Goal: Task Accomplishment & Management: Use online tool/utility

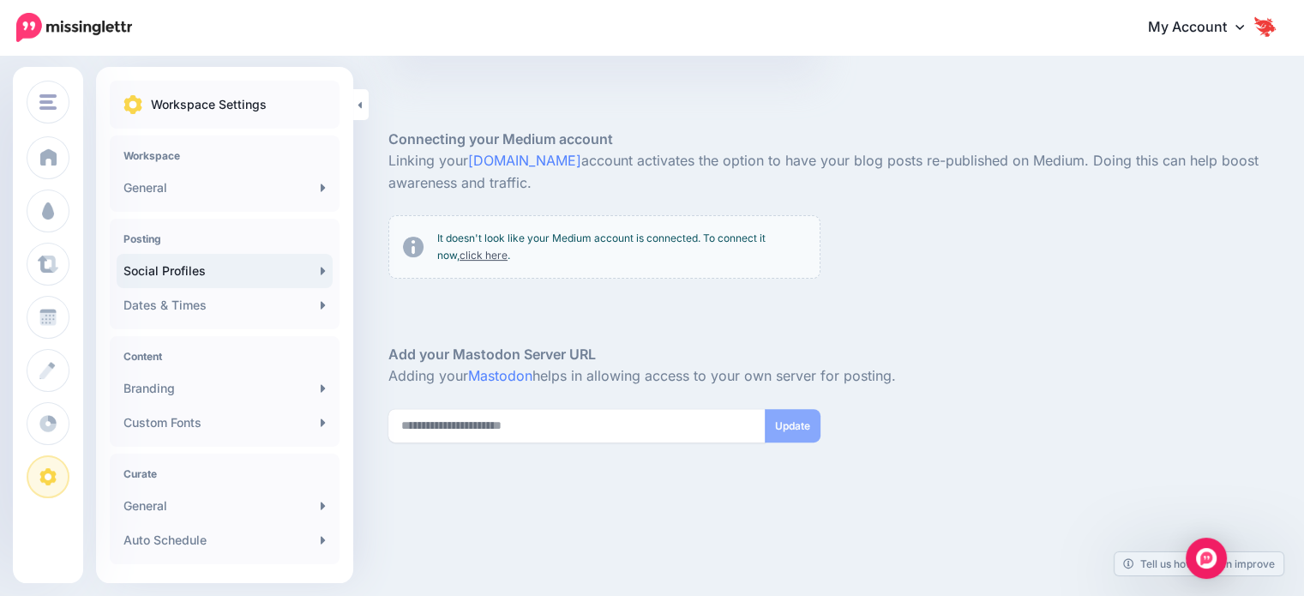
scroll to position [519, 0]
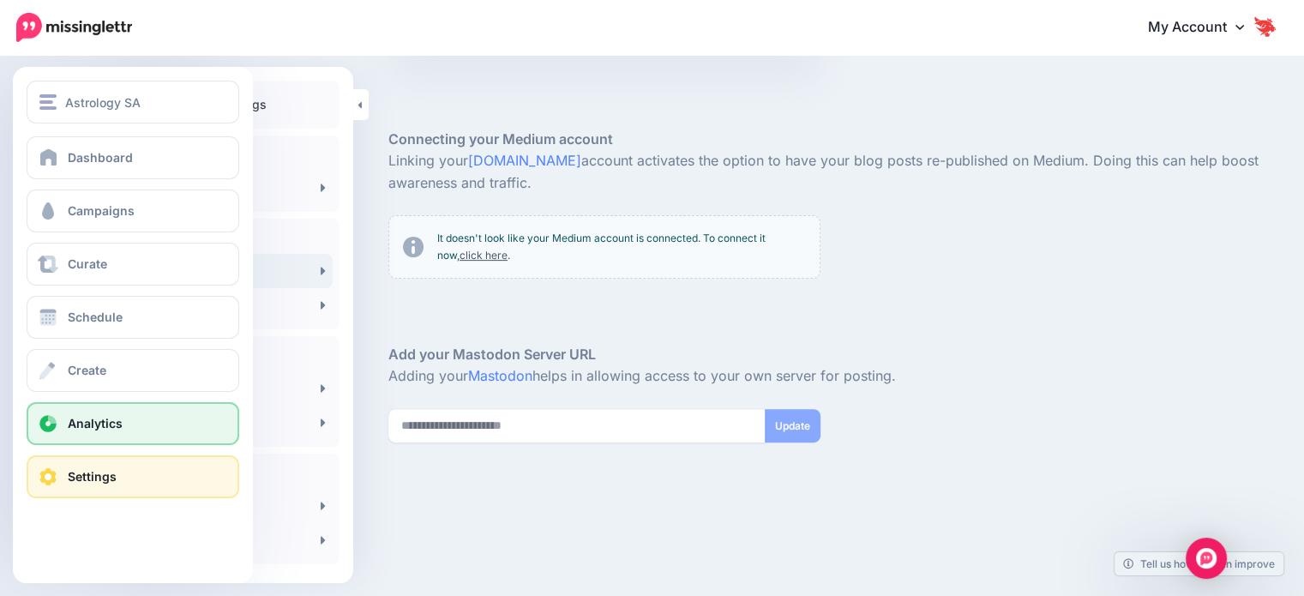
click at [71, 415] on link "Analytics" at bounding box center [133, 423] width 213 height 43
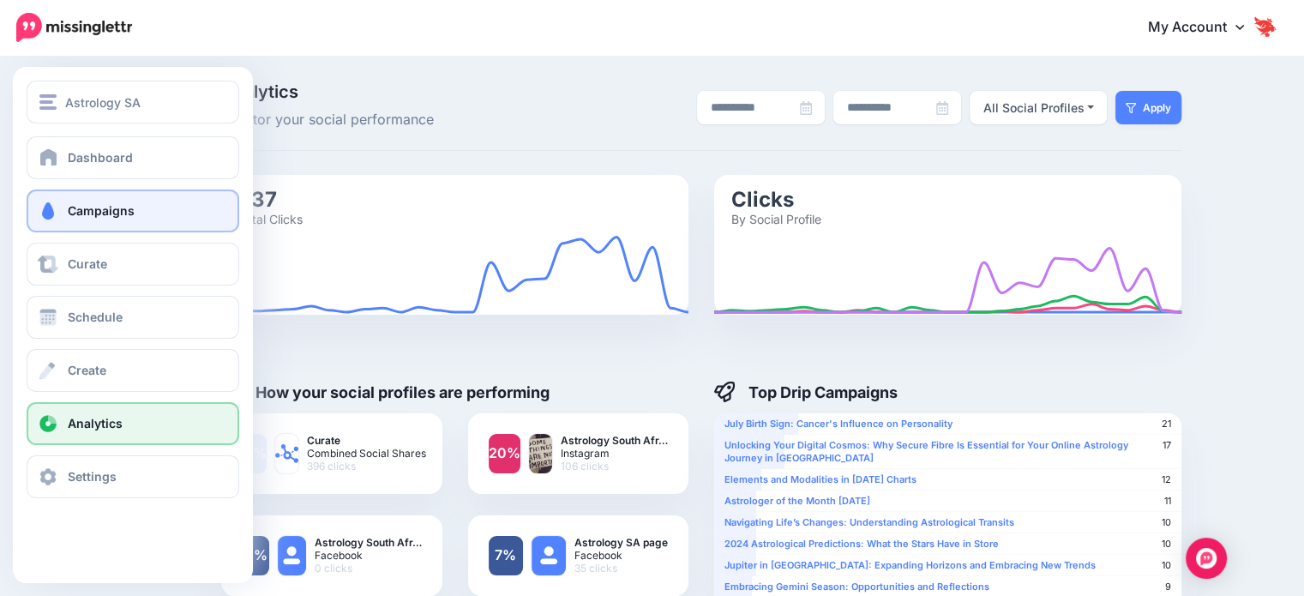
click at [83, 207] on span "Campaigns" at bounding box center [101, 210] width 67 height 15
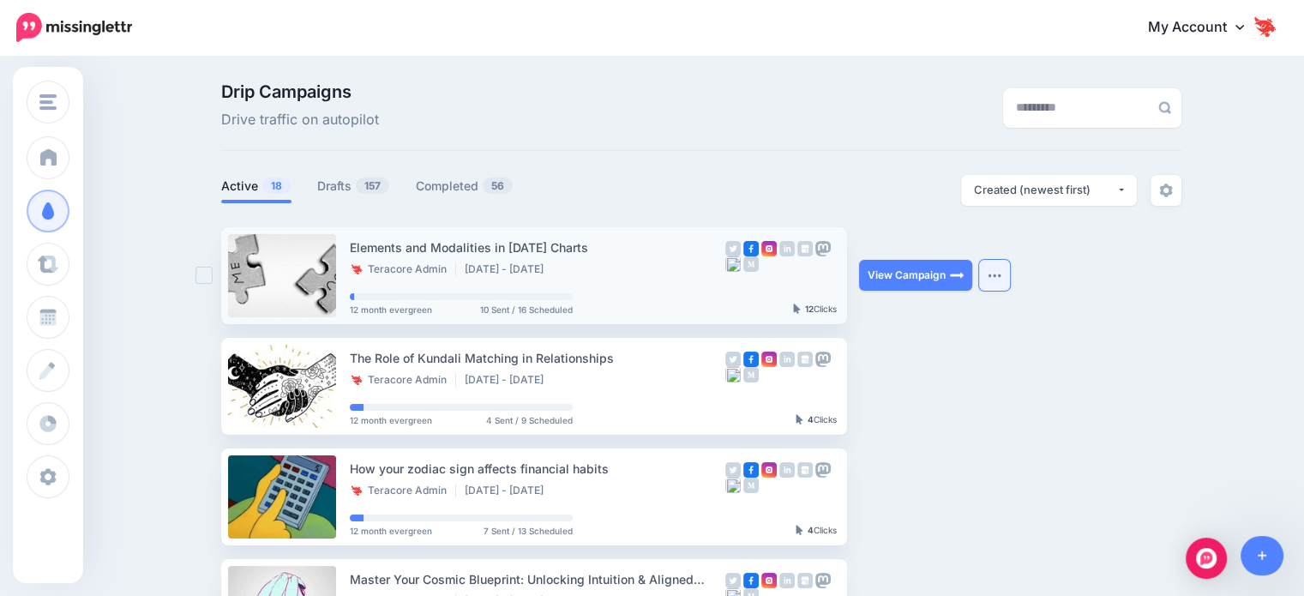
click at [1005, 280] on button "button" at bounding box center [994, 275] width 31 height 31
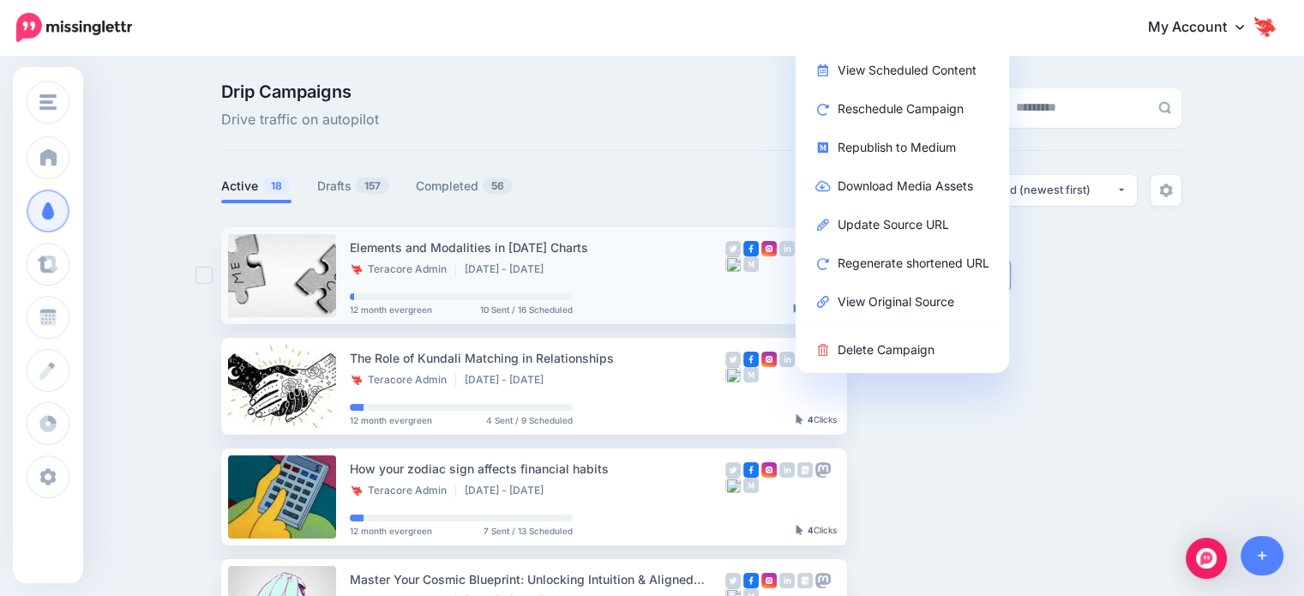
click at [209, 277] on ins at bounding box center [203, 275] width 17 height 17
